Goal: Communication & Community: Answer question/provide support

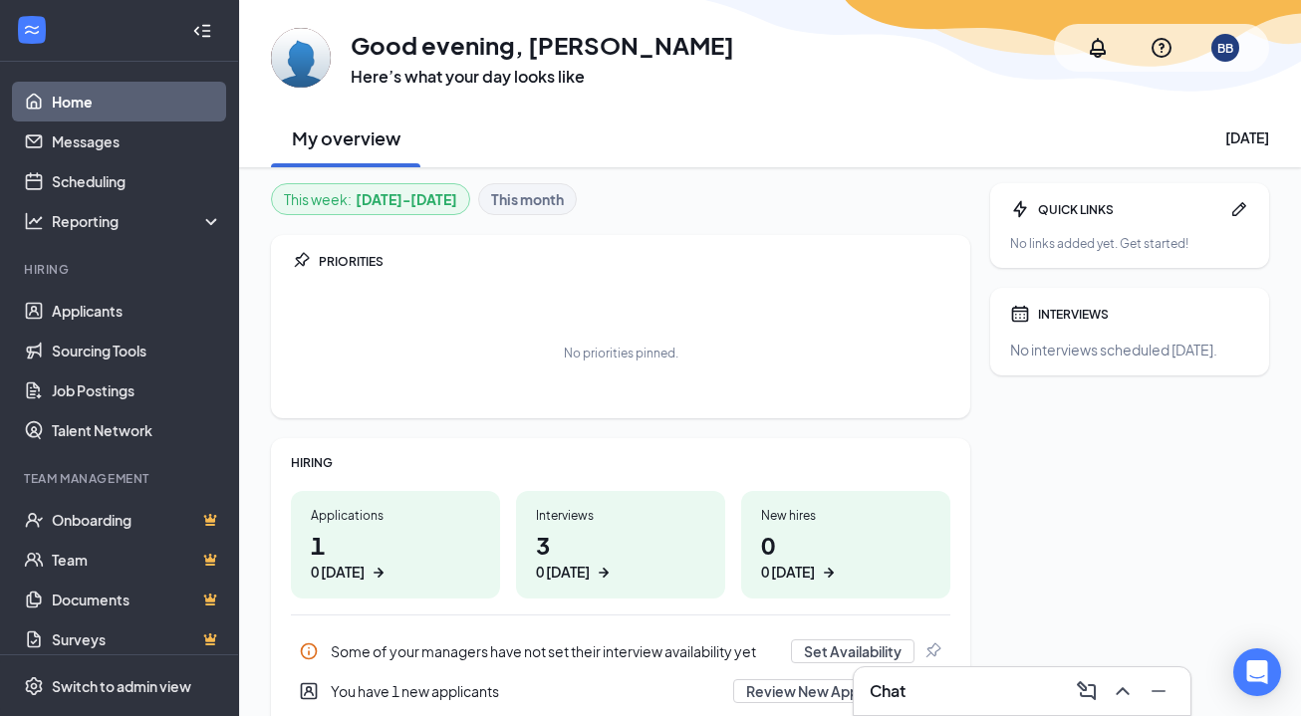
click at [887, 691] on h3 "Chat" at bounding box center [887, 691] width 36 height 22
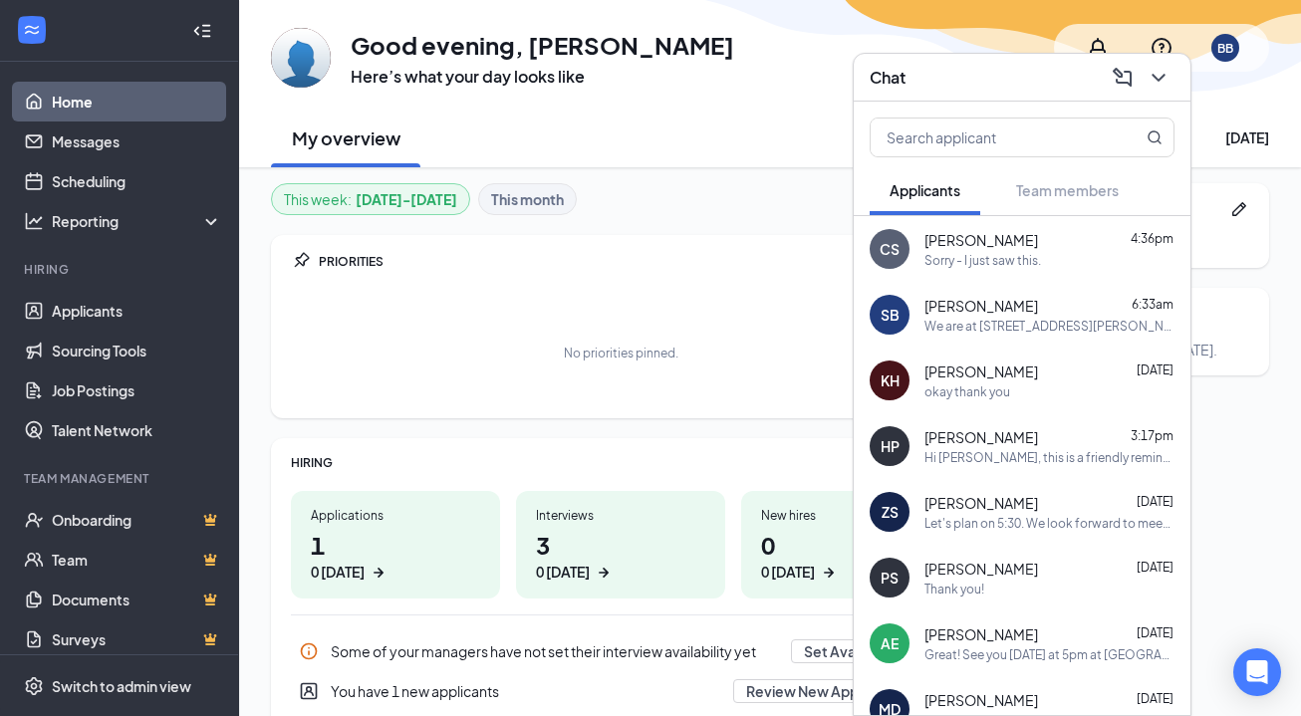
click at [942, 383] on div "okay thank you" at bounding box center [967, 391] width 86 height 17
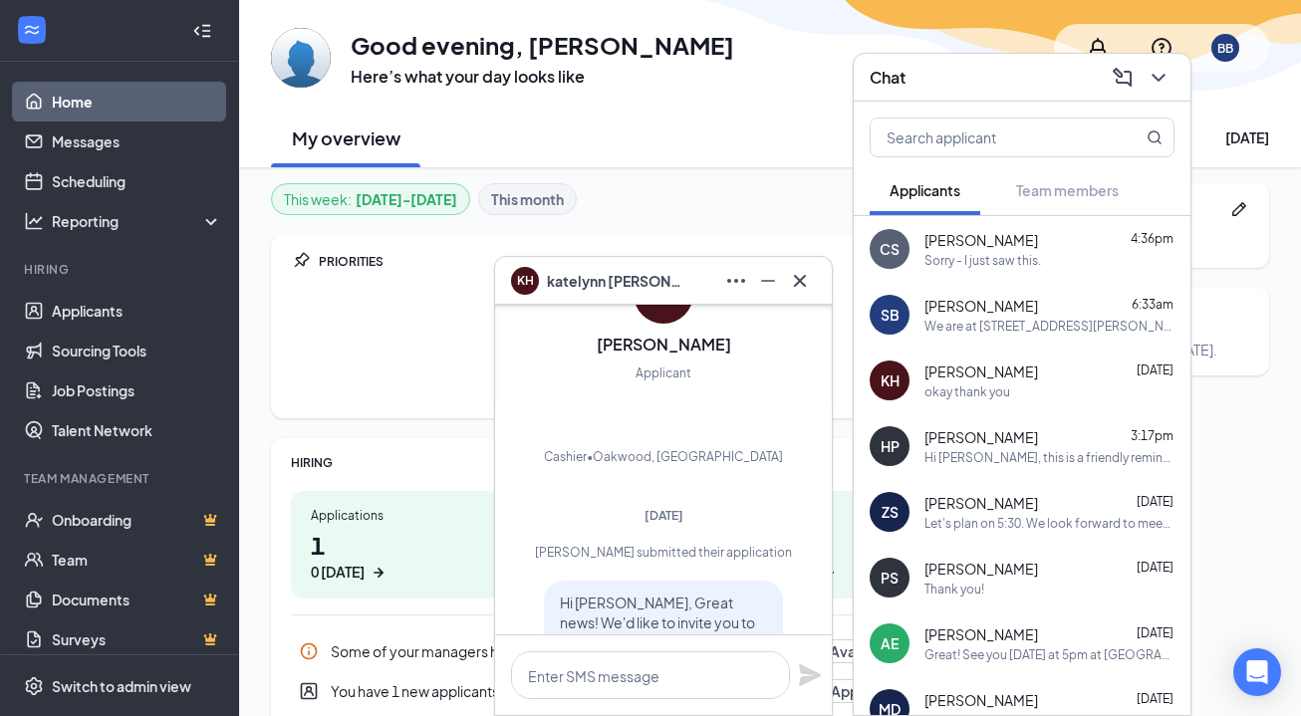
scroll to position [-1105, 0]
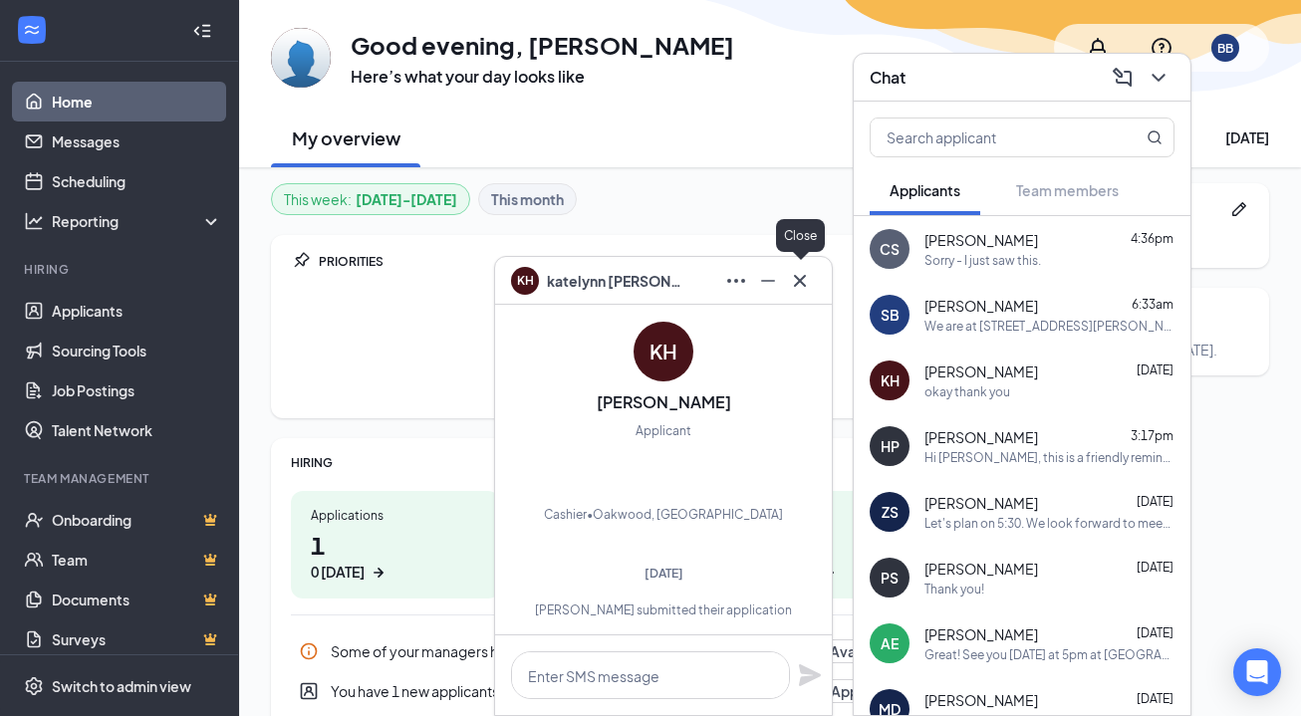
click at [798, 284] on icon "Cross" at bounding box center [800, 281] width 24 height 24
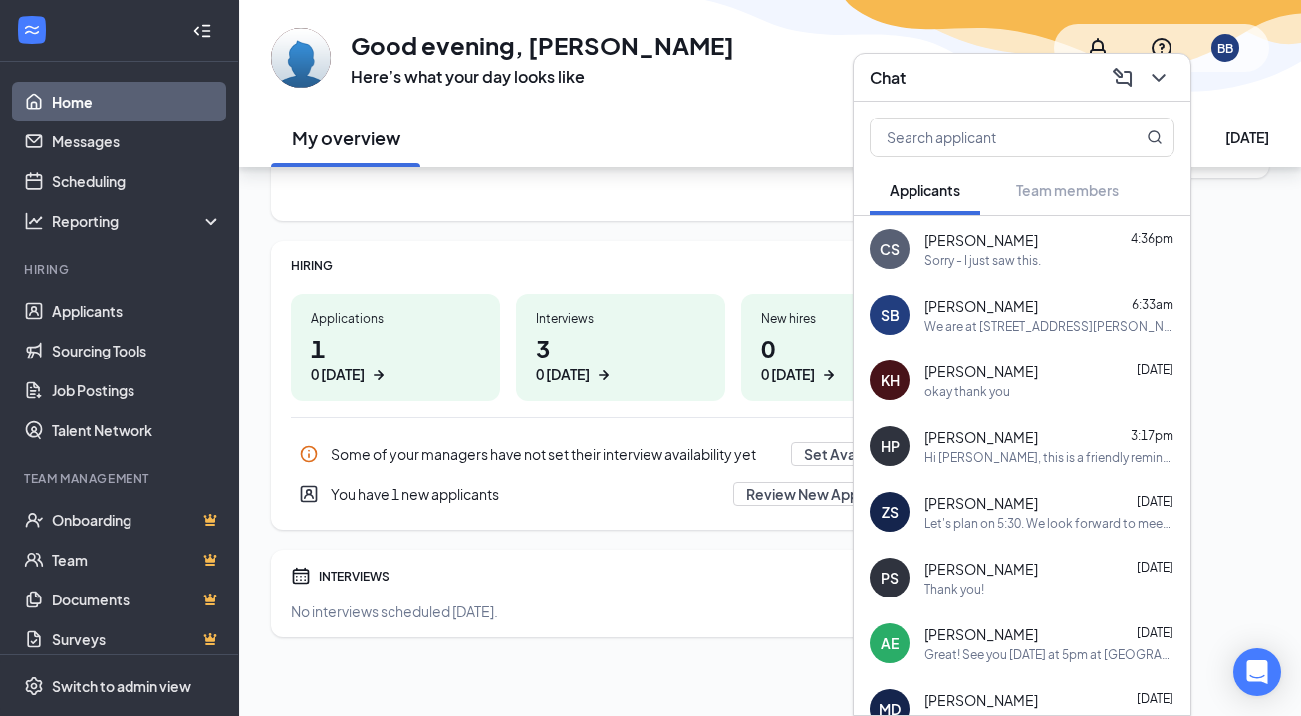
scroll to position [198, 0]
click at [1156, 78] on icon "ChevronDown" at bounding box center [1157, 78] width 13 height 8
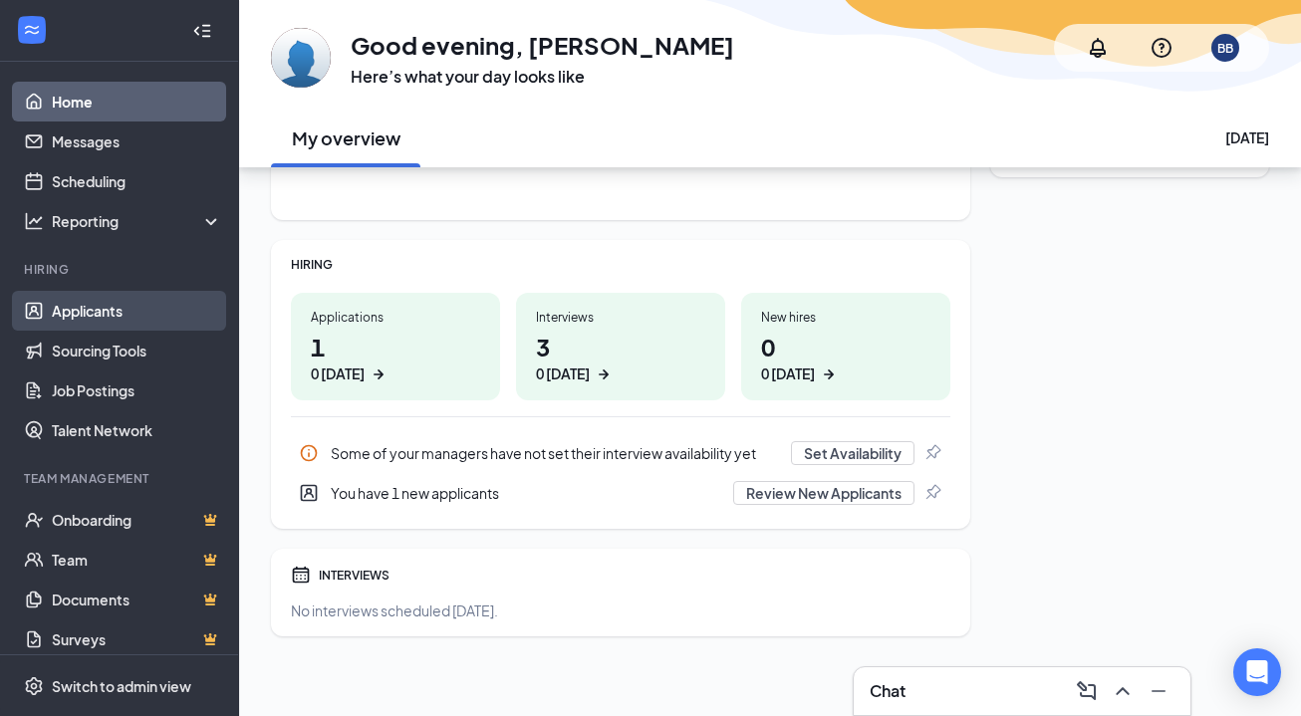
click at [106, 313] on link "Applicants" at bounding box center [137, 311] width 170 height 40
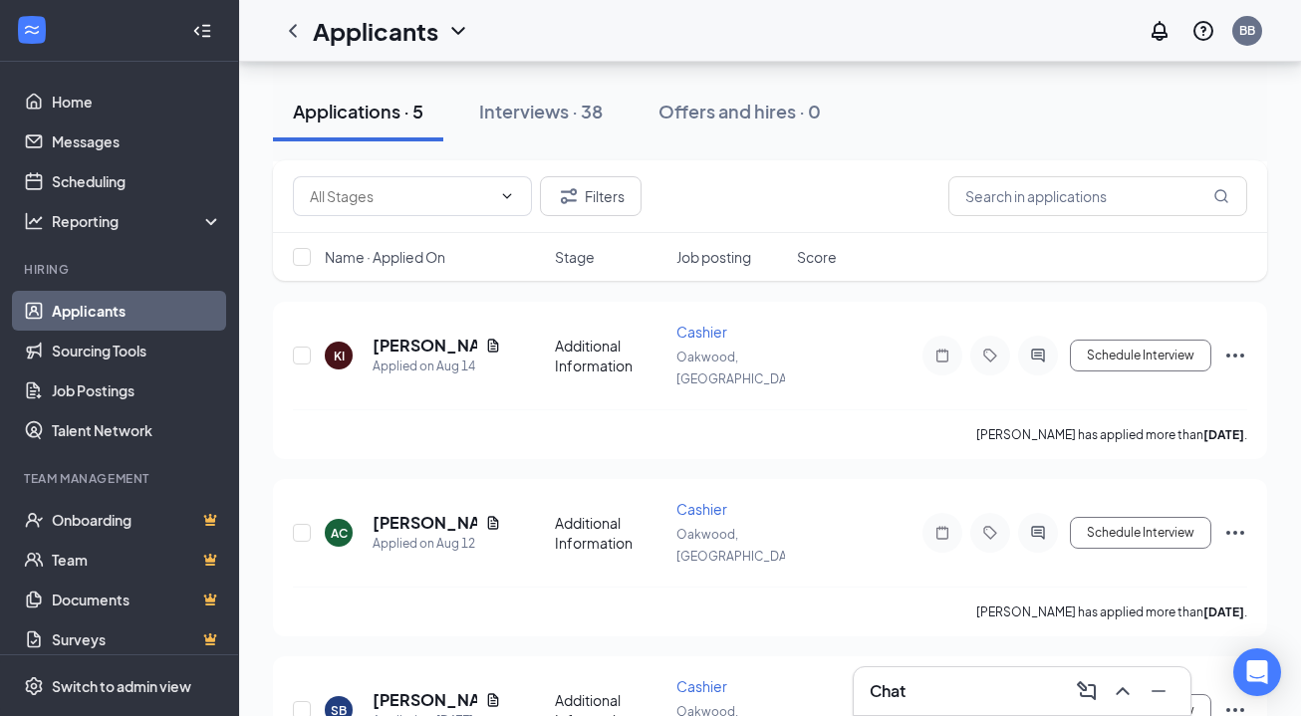
scroll to position [442, 0]
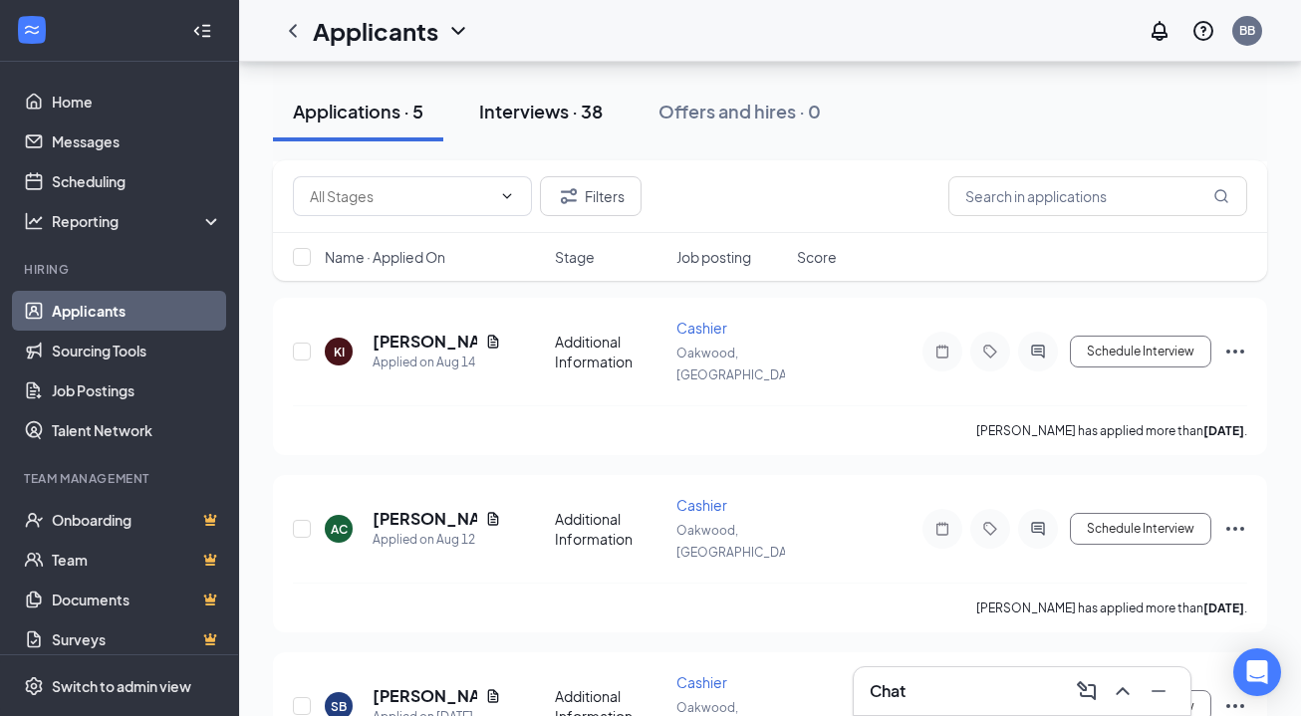
click at [570, 121] on div "Interviews · 38" at bounding box center [541, 111] width 124 height 25
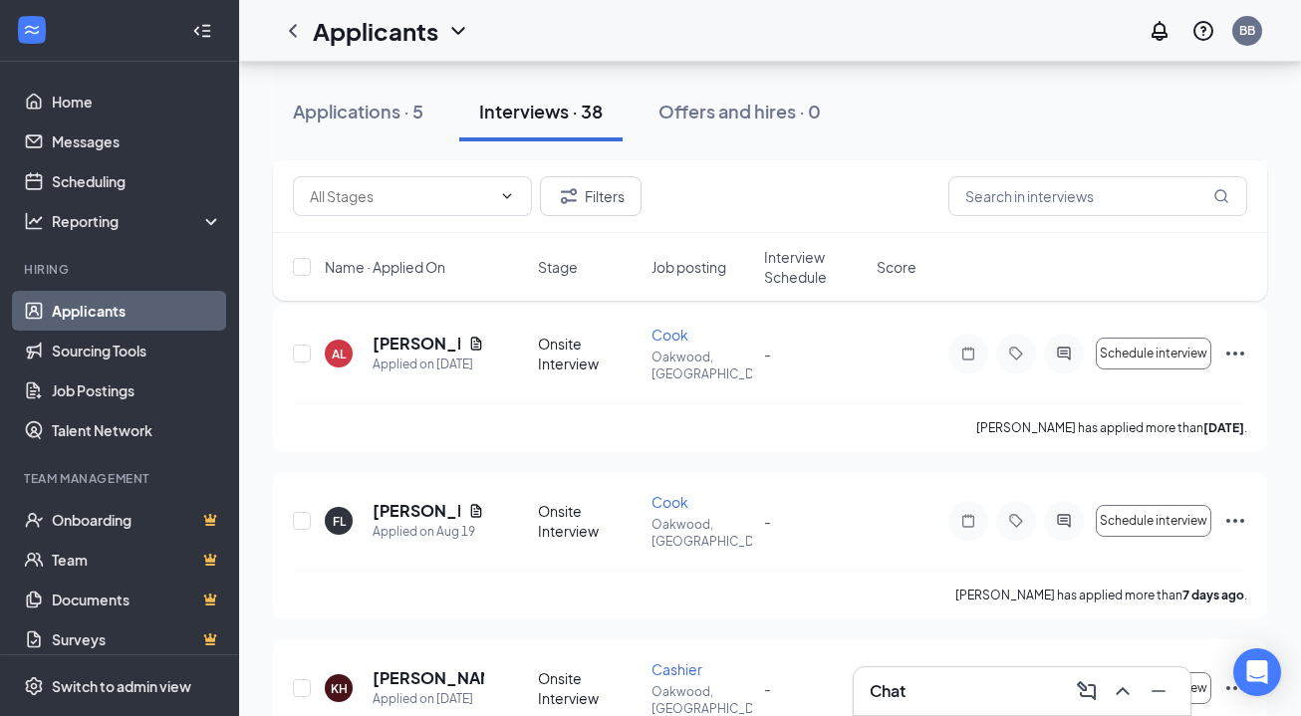
scroll to position [1982, 0]
click at [391, 666] on h5 "[PERSON_NAME]" at bounding box center [428, 677] width 112 height 22
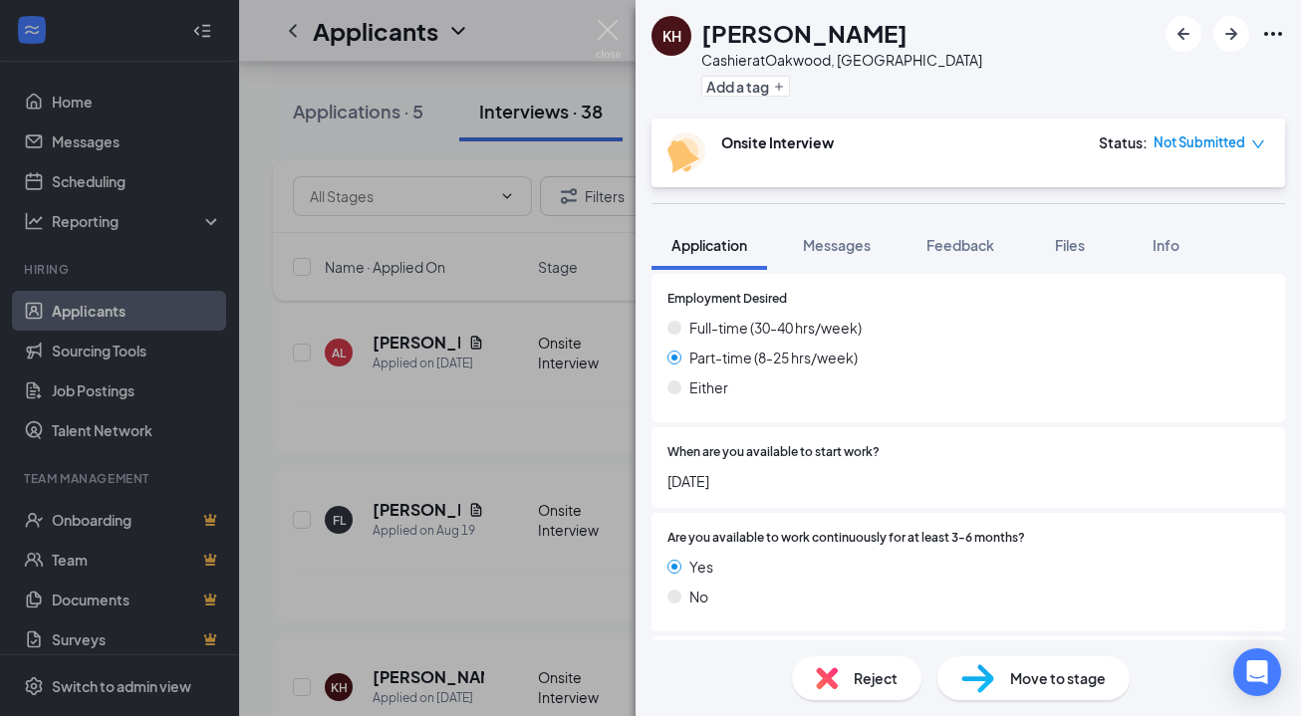
scroll to position [1524, 0]
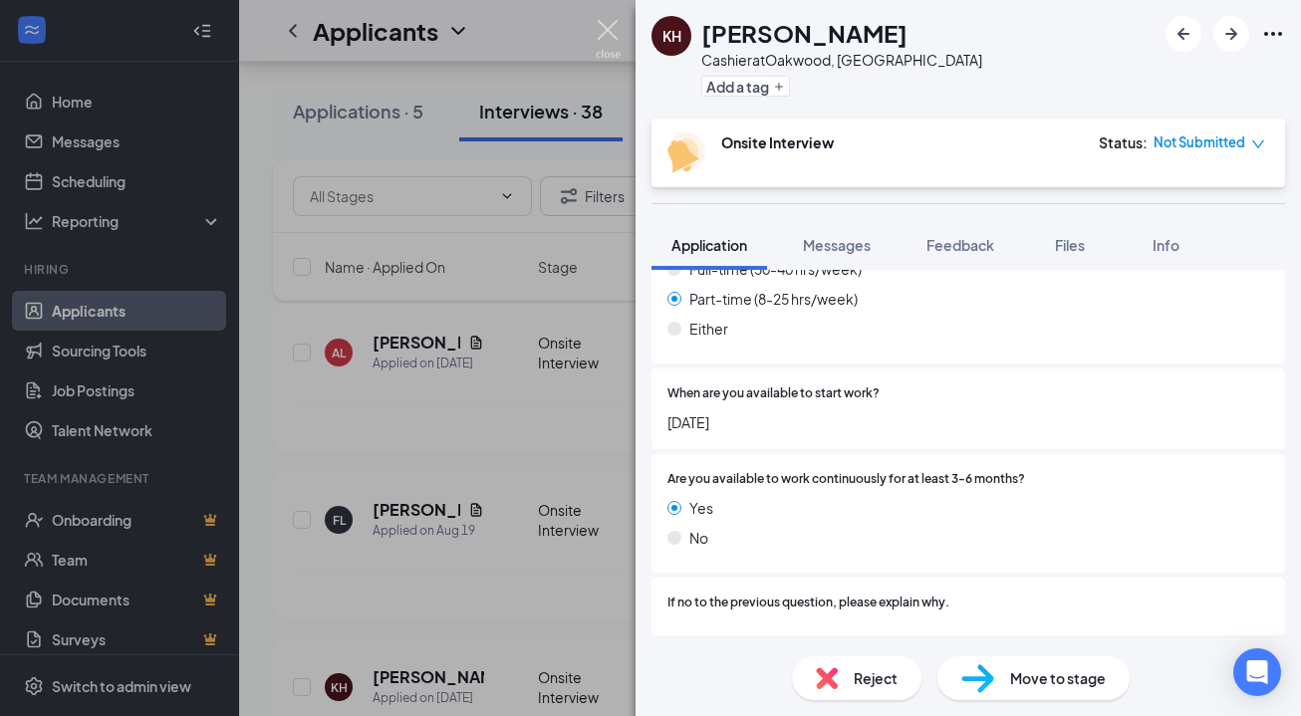
click at [610, 25] on img at bounding box center [608, 39] width 25 height 39
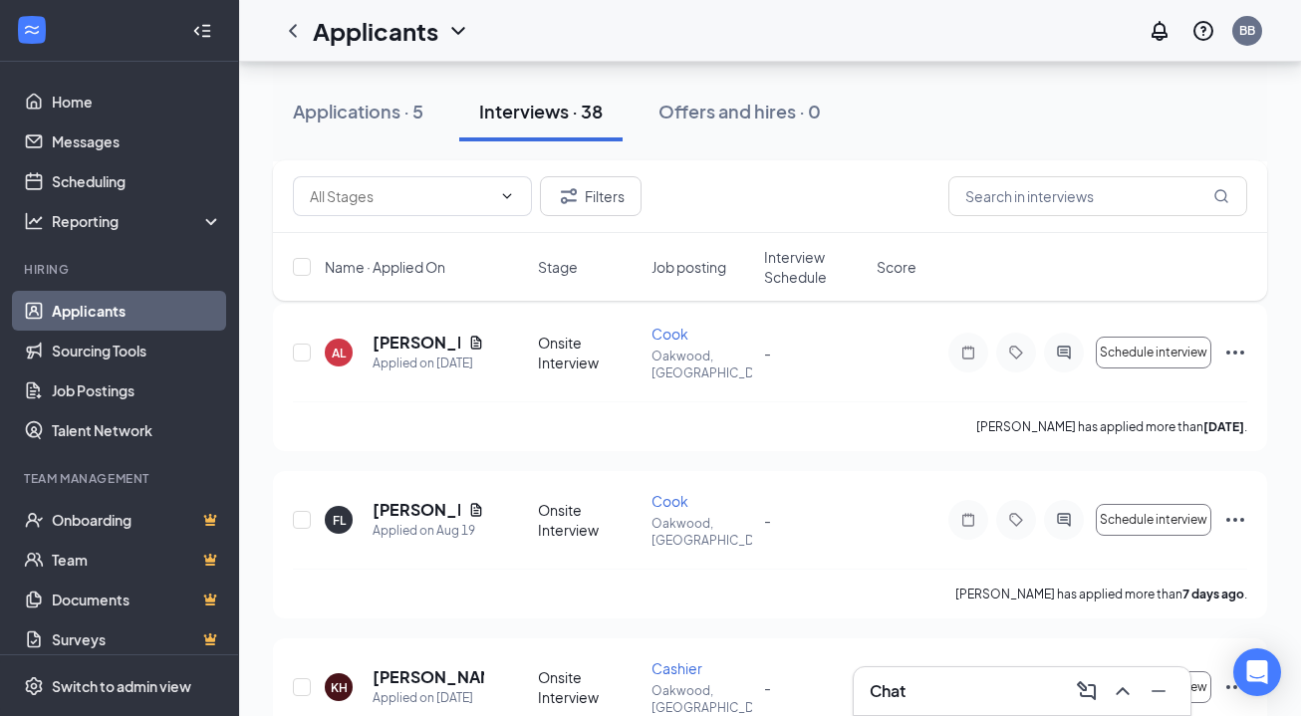
click at [885, 691] on h3 "Chat" at bounding box center [887, 691] width 36 height 22
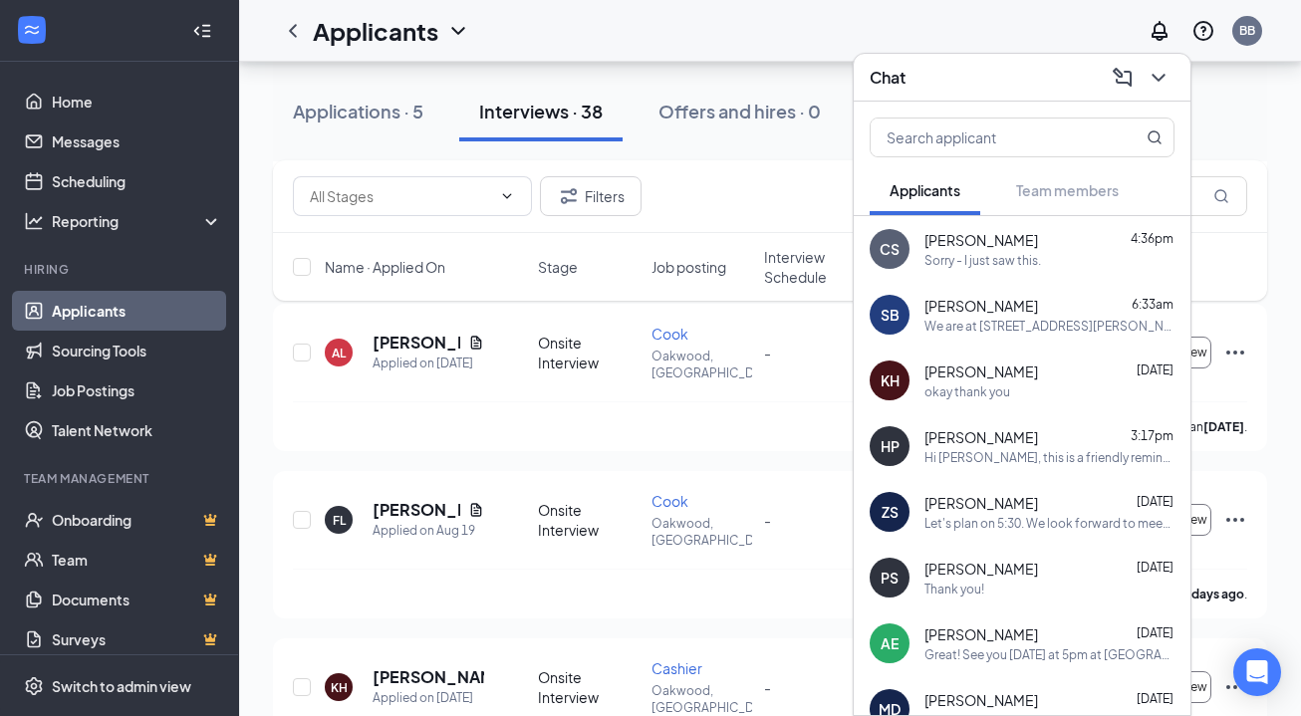
click at [959, 320] on div "We are at [STREET_ADDRESS][PERSON_NAME]." at bounding box center [1049, 326] width 250 height 17
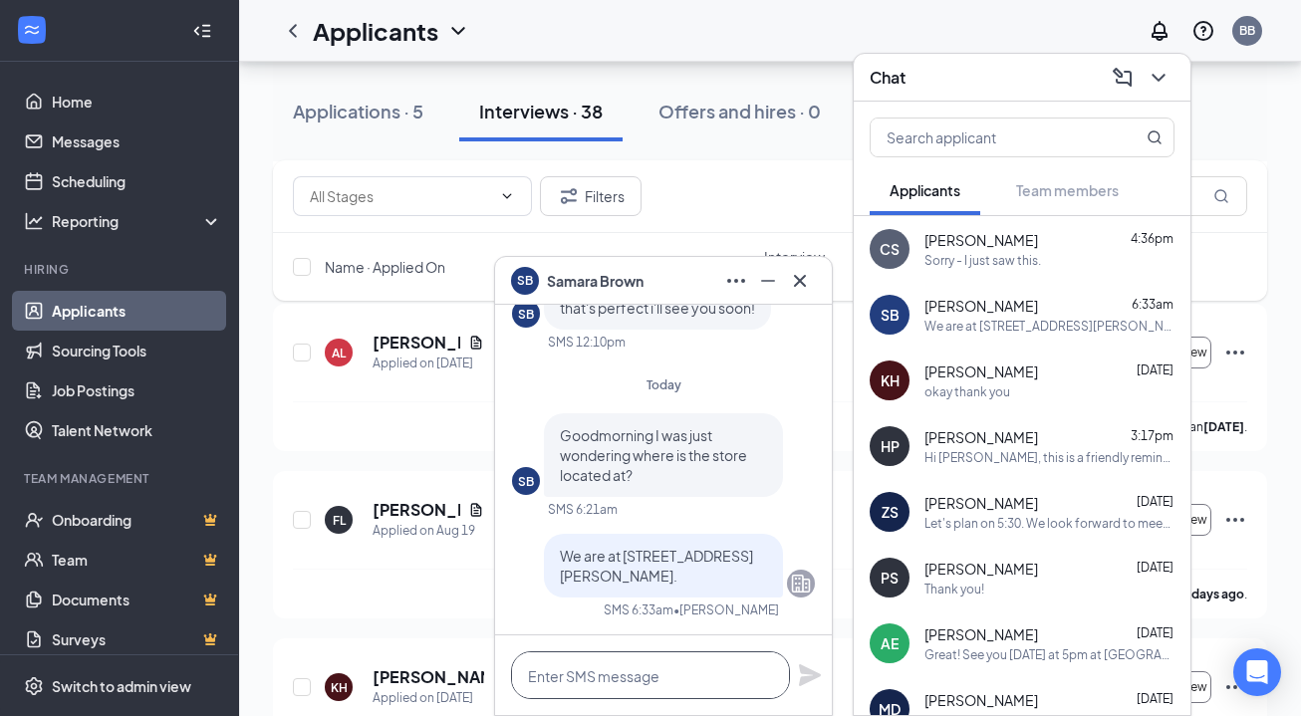
click at [595, 686] on textarea at bounding box center [650, 675] width 279 height 48
type textarea "G"
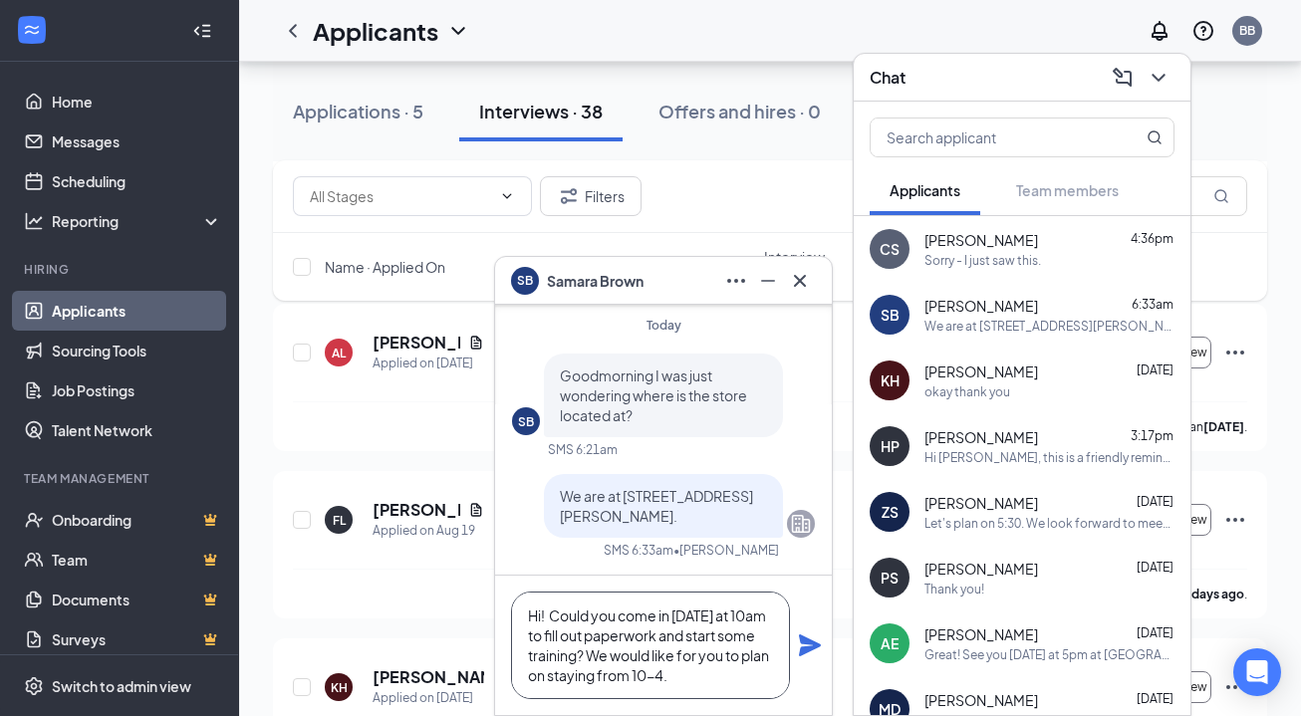
type textarea "Hi! Could you come in [DATE] at 10am to fill out paperwork and start some train…"
click at [811, 645] on icon "Plane" at bounding box center [810, 645] width 22 height 22
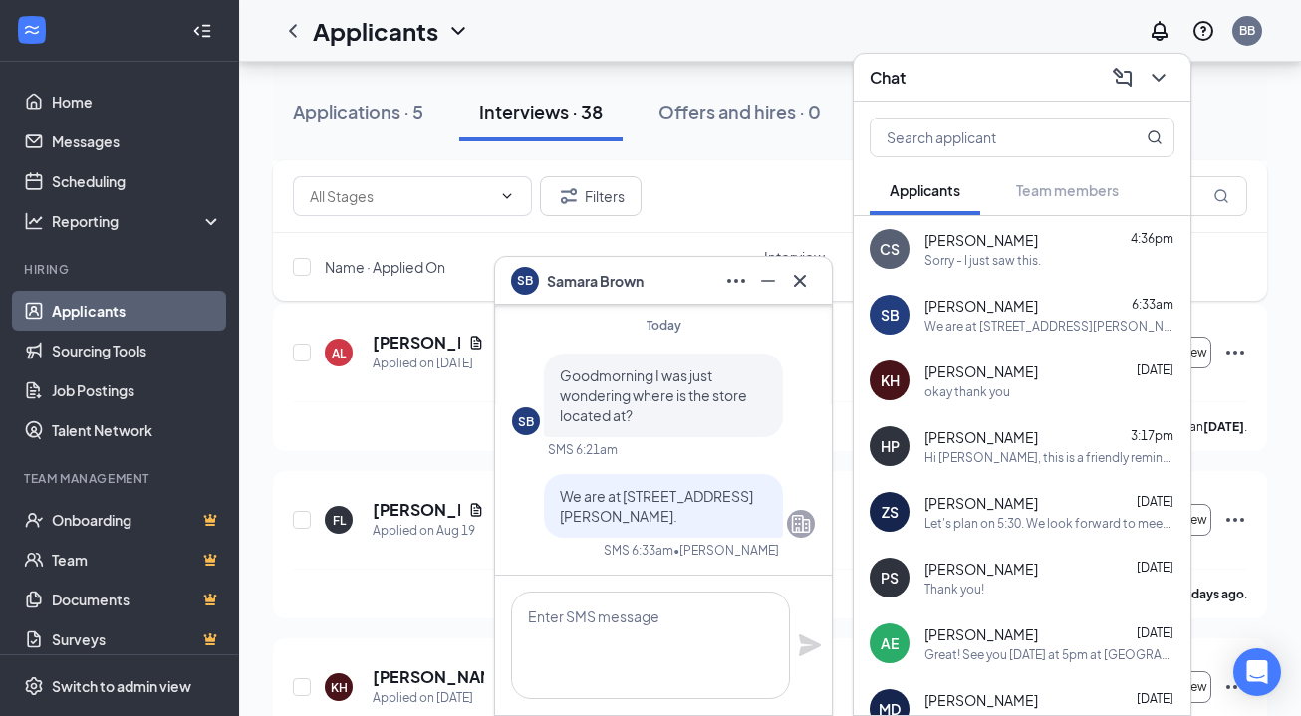
scroll to position [0, 0]
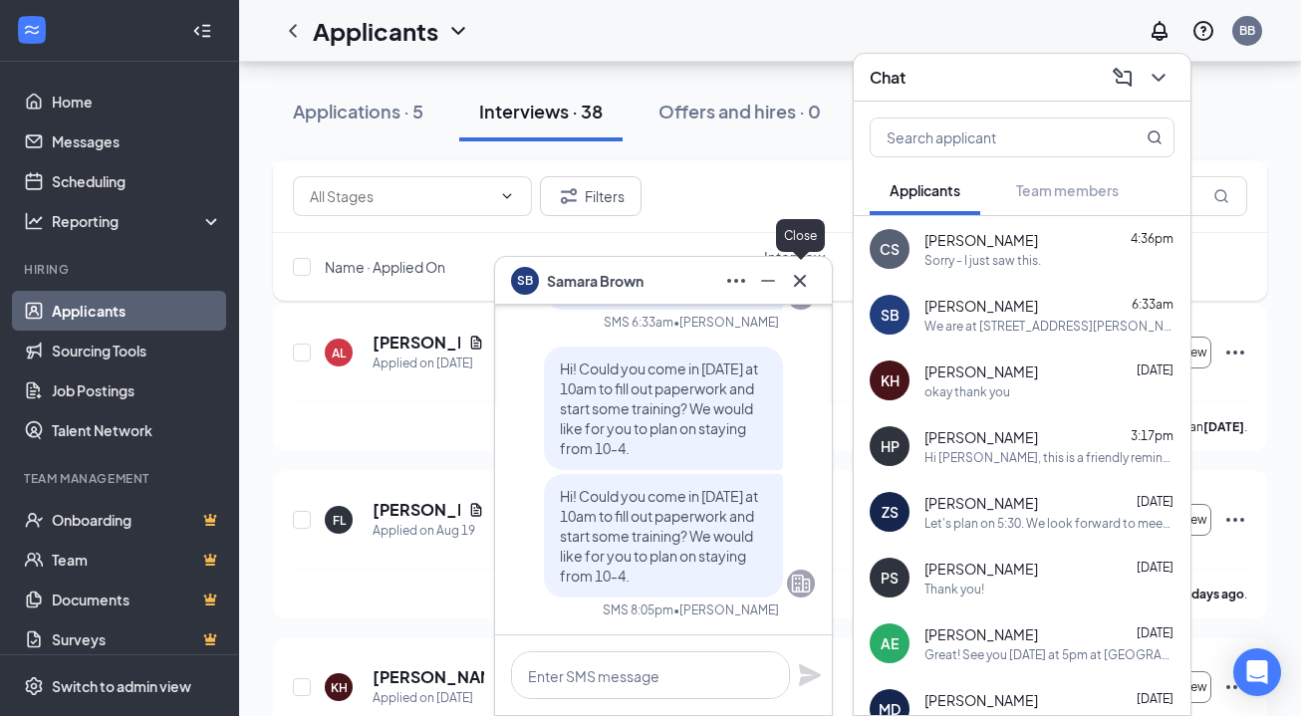
click at [799, 282] on icon "Cross" at bounding box center [800, 280] width 12 height 12
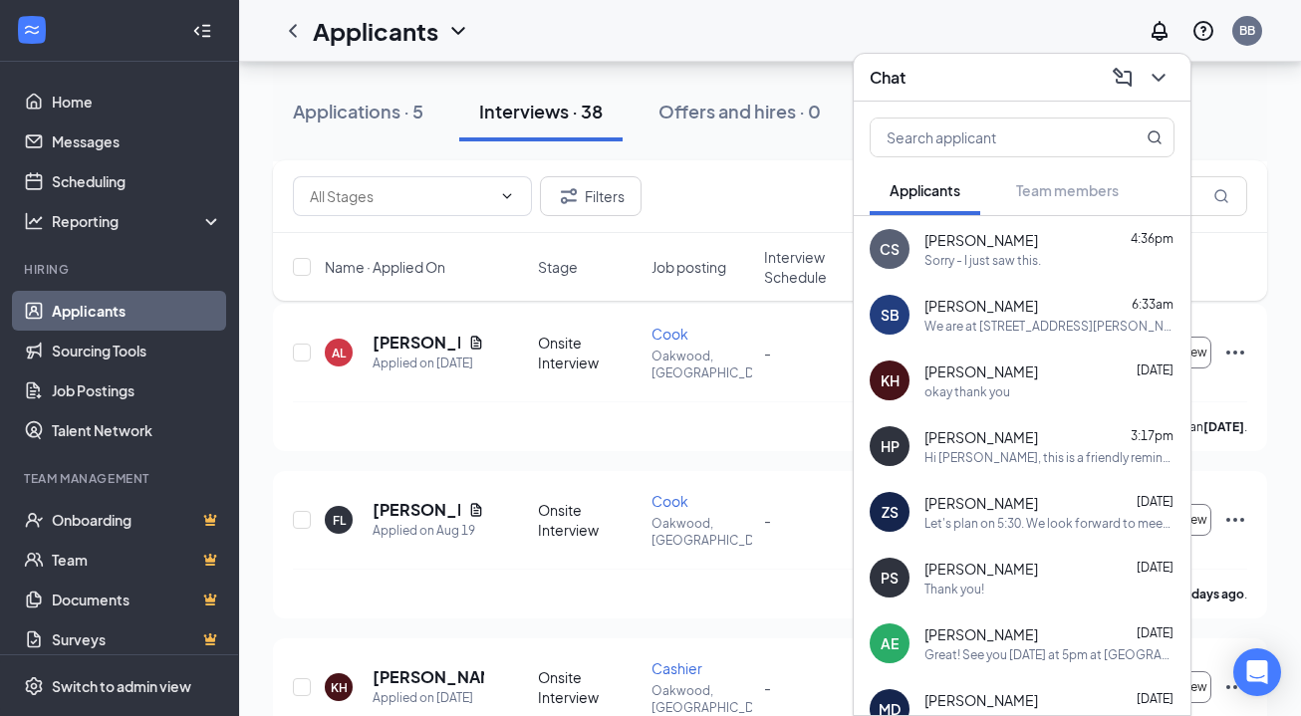
click at [984, 263] on div "Sorry - I just saw this." at bounding box center [982, 260] width 117 height 17
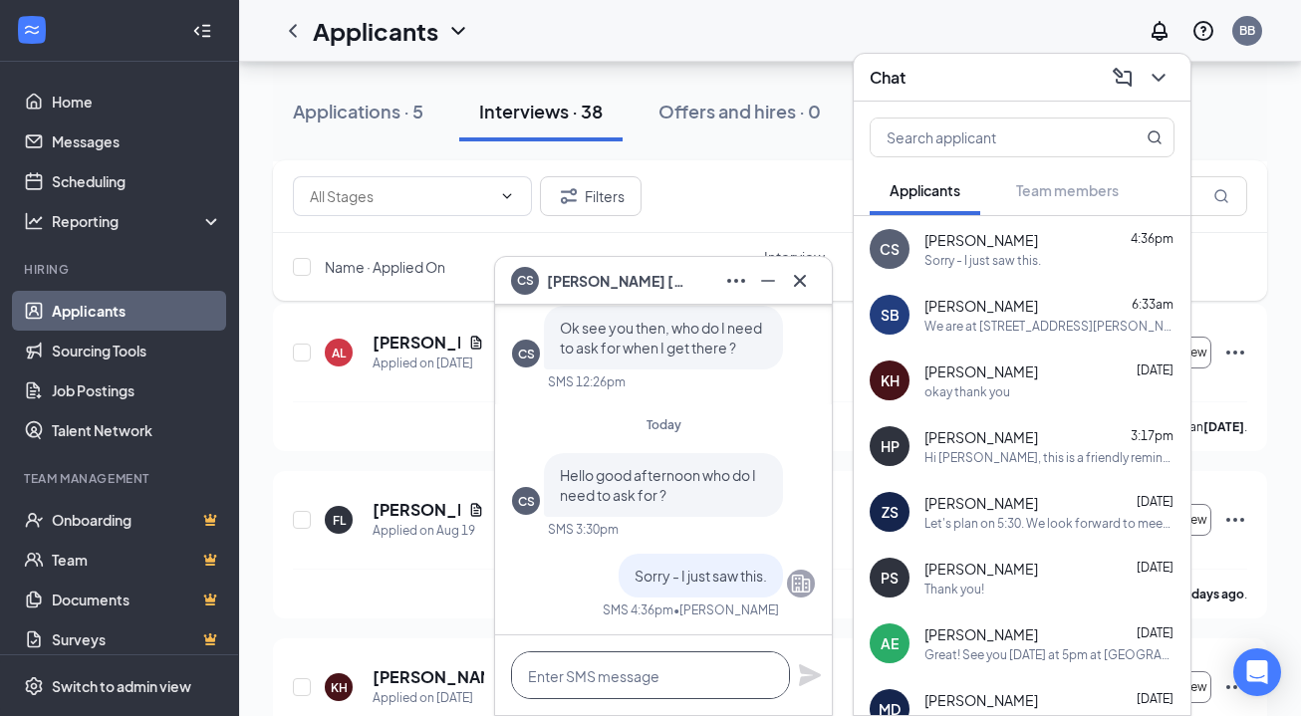
click at [555, 681] on textarea at bounding box center [650, 675] width 279 height 48
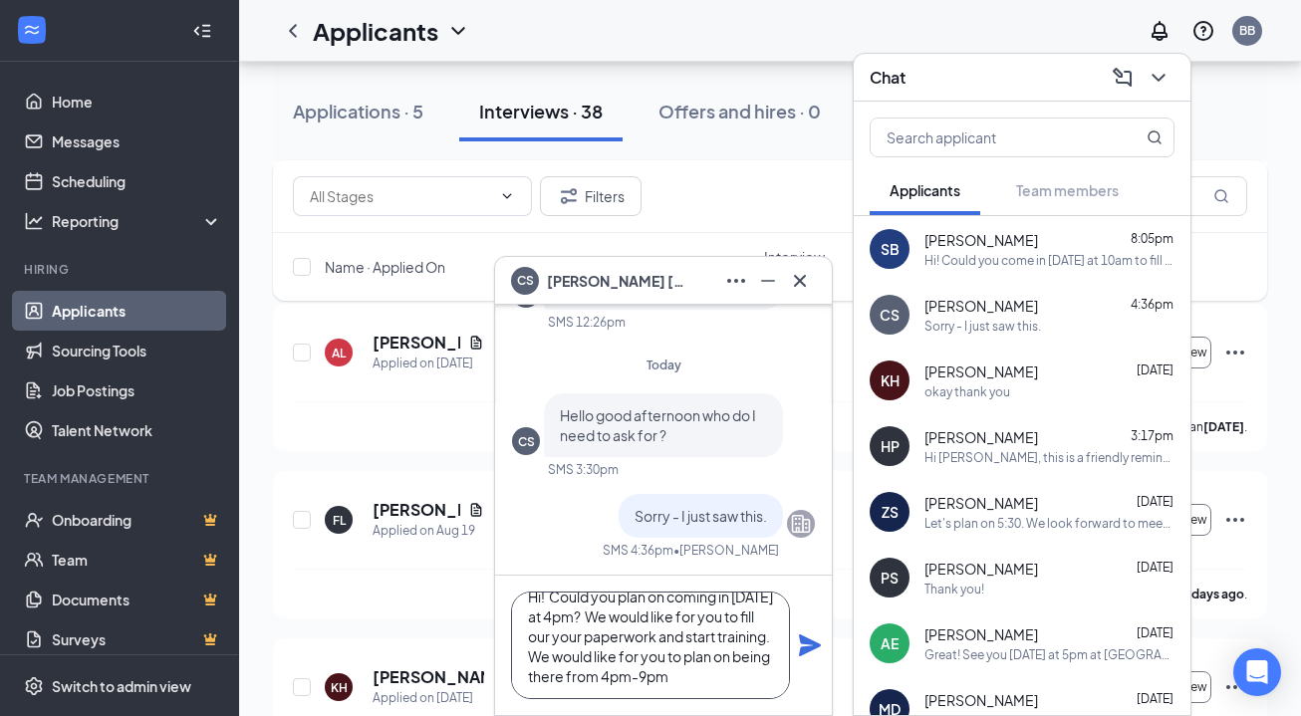
scroll to position [40, 0]
type textarea "Hi! Could you plan on coming in [DATE] at 4pm? We would like for you to fill ou…"
click at [807, 645] on icon "Plane" at bounding box center [810, 645] width 24 height 24
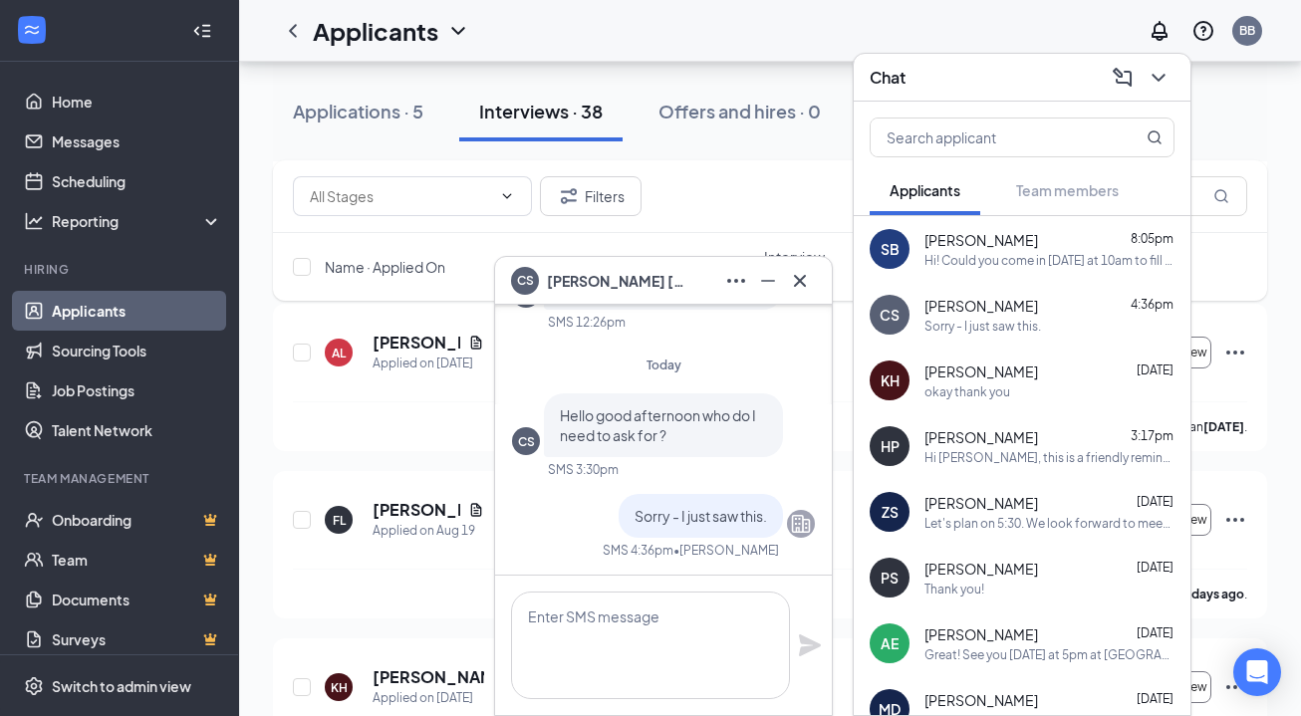
scroll to position [0, 0]
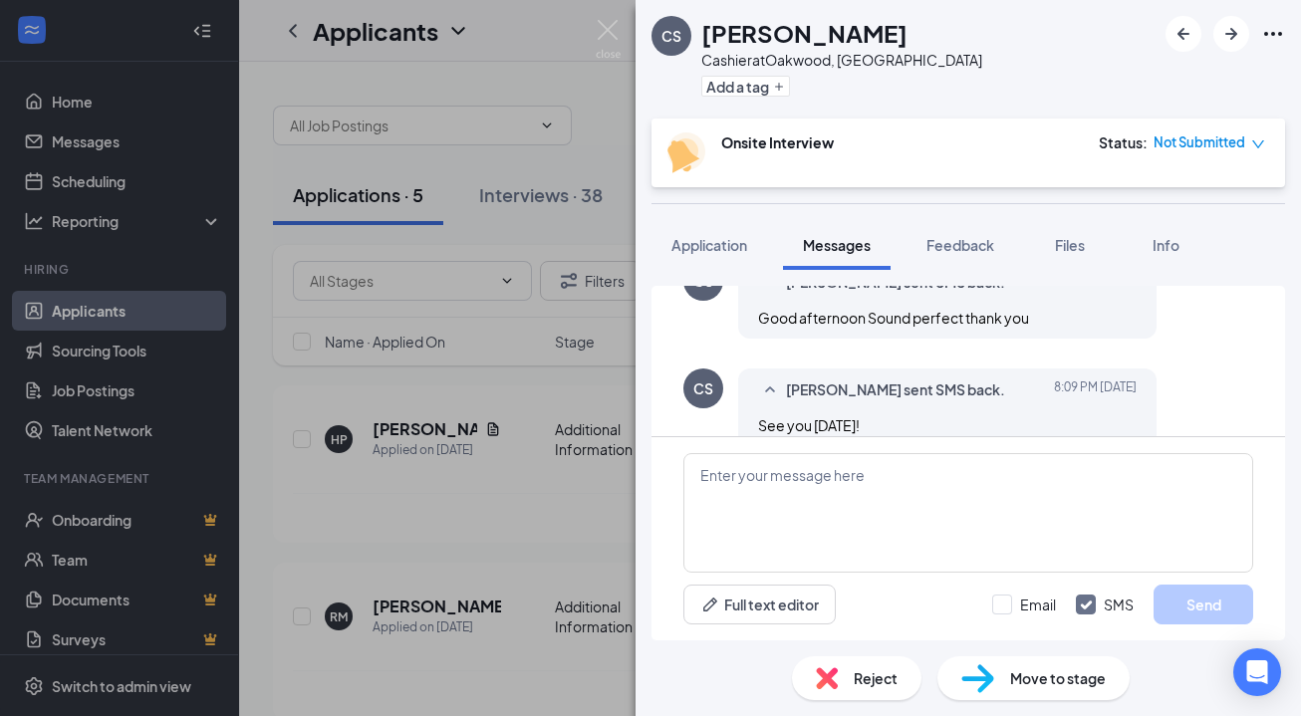
scroll to position [1178, 0]
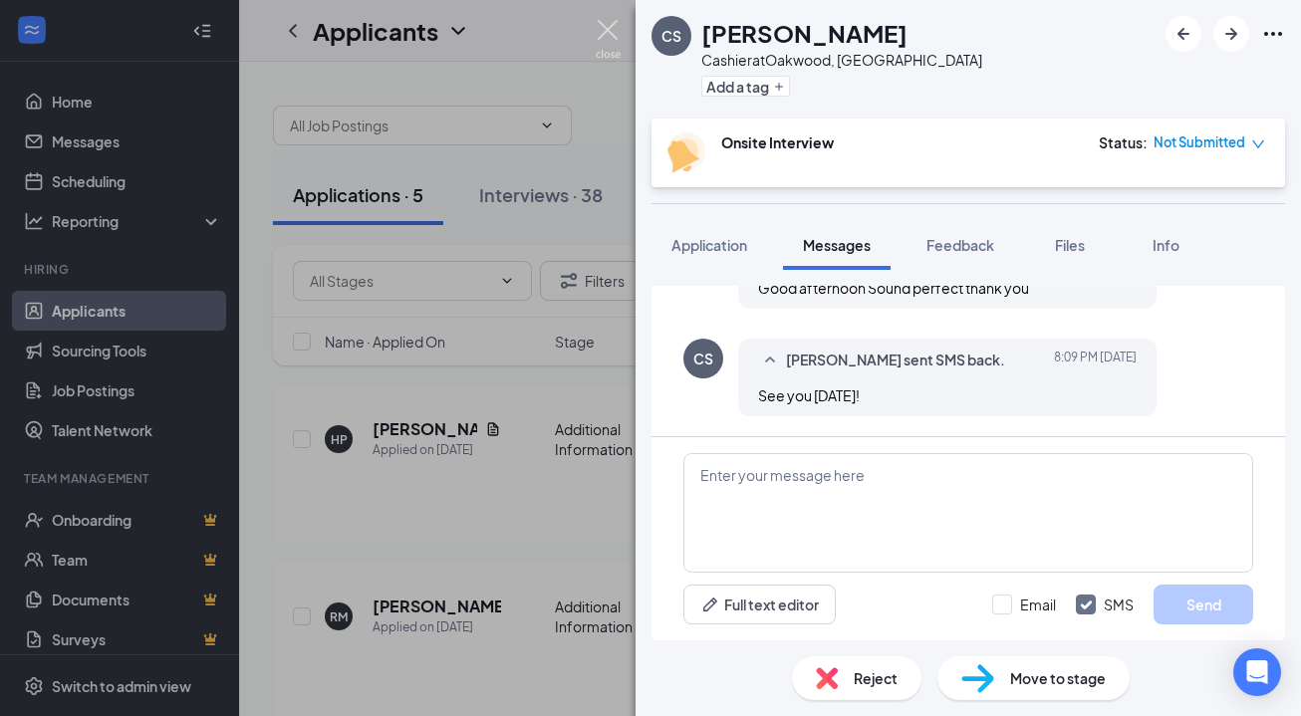
click at [609, 32] on img at bounding box center [608, 39] width 25 height 39
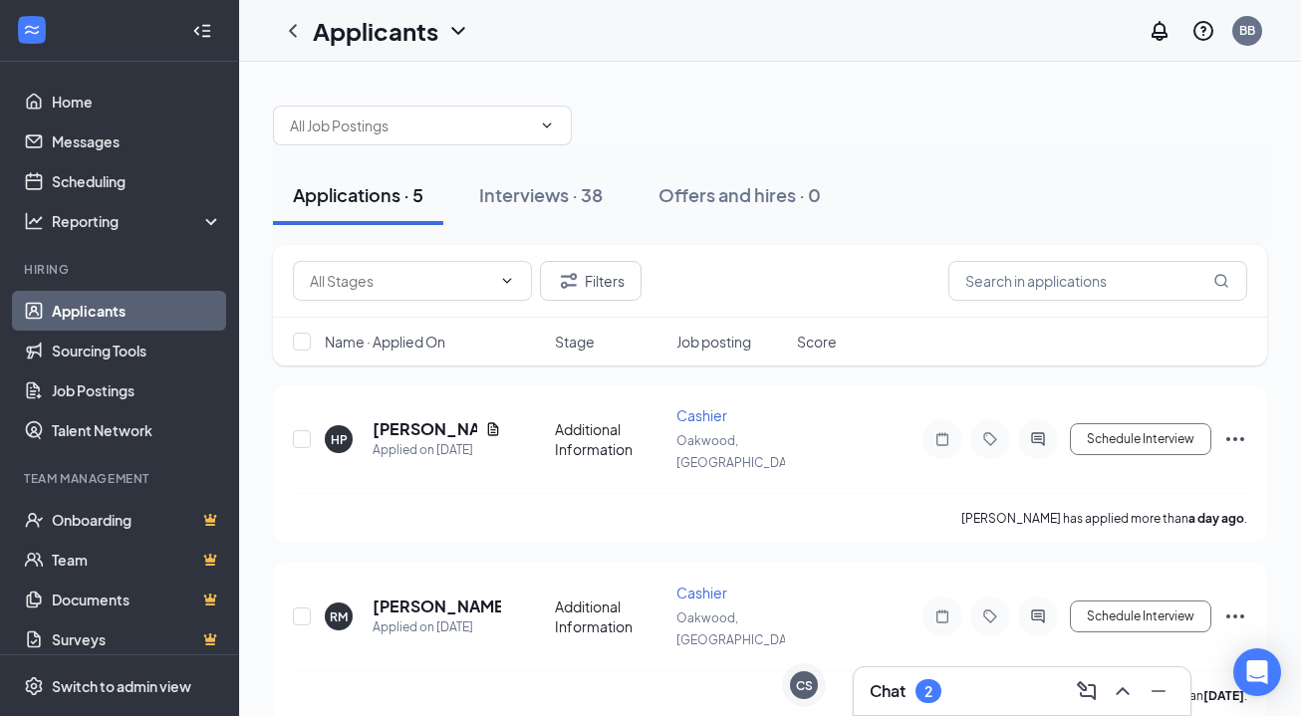
click at [976, 682] on div "Chat 2" at bounding box center [1021, 691] width 305 height 32
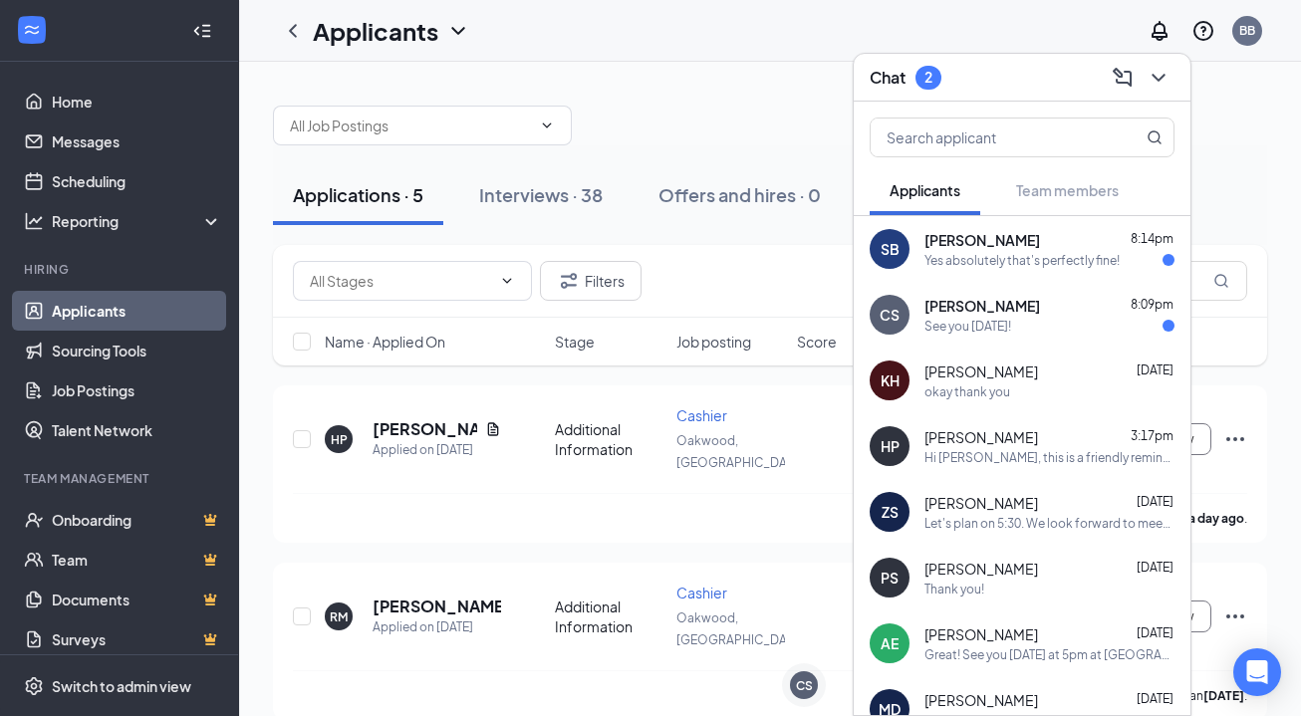
click at [989, 267] on div "Yes absolutely that's perfectly fine!" at bounding box center [1021, 260] width 195 height 17
